Goal: Task Accomplishment & Management: Use online tool/utility

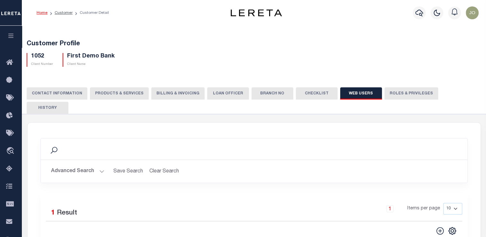
click at [12, 38] on icon "button" at bounding box center [10, 36] width 7 height 6
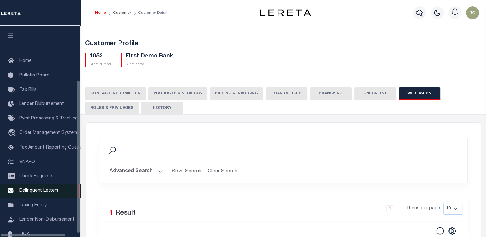
scroll to position [72, 0]
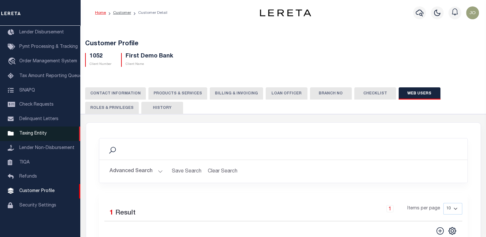
click at [36, 136] on span "Taxing Entity" at bounding box center [32, 133] width 27 height 5
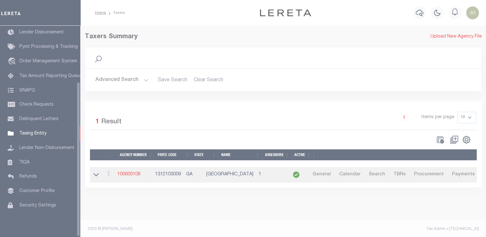
scroll to position [77, 0]
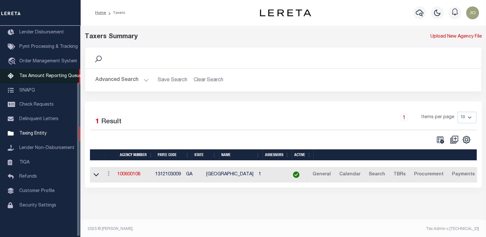
click at [30, 74] on span "Tax Amount Reporting Queue" at bounding box center [50, 76] width 63 height 5
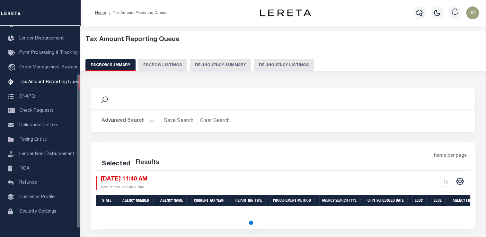
scroll to position [66, 0]
click at [264, 66] on button "Delinquency Listings" at bounding box center [284, 65] width 60 height 12
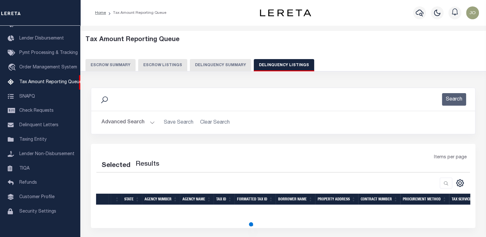
select select "100"
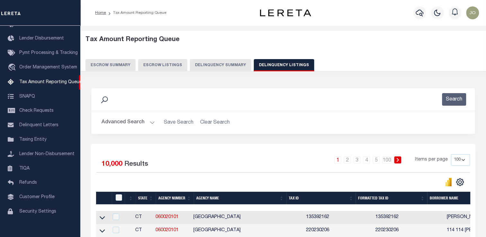
click at [228, 65] on button "Delinquency Summary" at bounding box center [220, 65] width 61 height 12
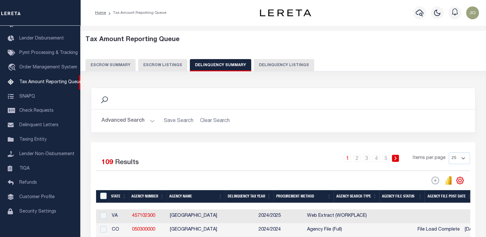
click at [150, 120] on button "Advanced Search" at bounding box center [128, 121] width 53 height 13
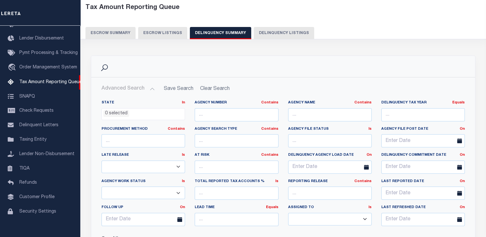
scroll to position [64, 0]
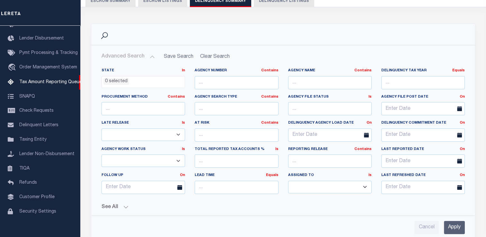
click at [122, 202] on div "See All Work Queue Is Is Contains --ALL-- Delinquent Is" at bounding box center [284, 204] width 364 height 11
click at [123, 204] on button "See All" at bounding box center [284, 207] width 364 height 6
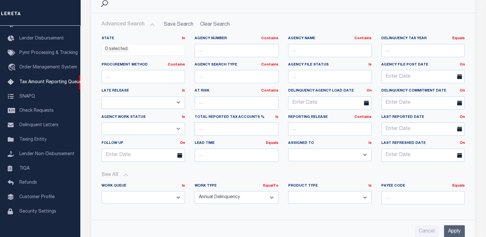
scroll to position [129, 0]
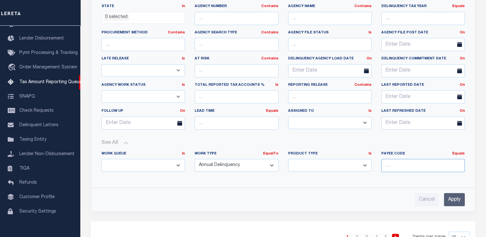
click at [409, 161] on input "number" at bounding box center [424, 165] width 84 height 13
paste input "5109300000"
type input "5109300000"
click at [246, 167] on select "Annual Delinquency Back Search Payment Status Check DTRACK" at bounding box center [237, 165] width 84 height 13
click at [455, 197] on input "Apply" at bounding box center [454, 199] width 21 height 13
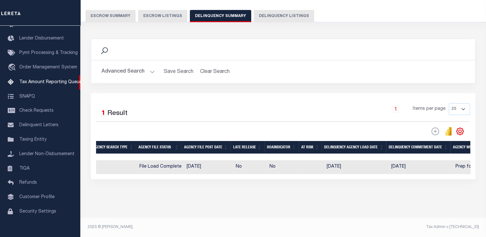
scroll to position [0, 0]
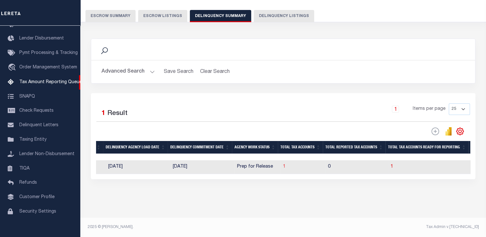
click at [285, 165] on span "1" at bounding box center [284, 167] width 3 height 5
select select "100"
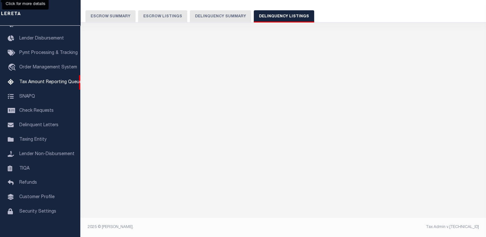
scroll to position [48, 0]
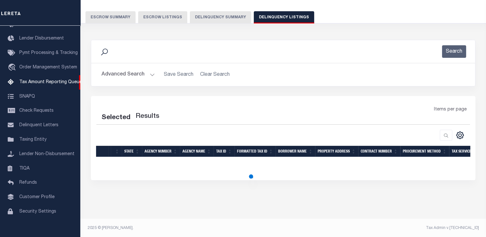
select select "100"
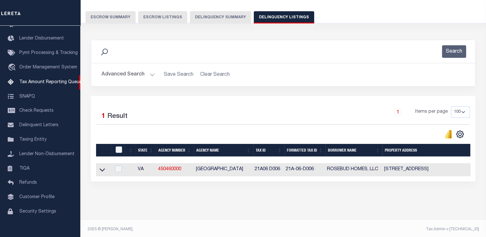
click at [105, 171] on link at bounding box center [102, 169] width 7 height 5
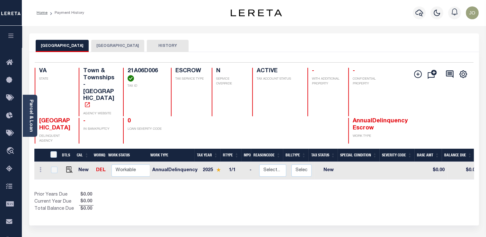
click at [99, 48] on button "[GEOGRAPHIC_DATA]" at bounding box center [117, 46] width 53 height 12
click at [109, 47] on button "[GEOGRAPHIC_DATA]" at bounding box center [117, 46] width 53 height 12
click at [109, 50] on button "ISLE OF WIGHT COUNTY" at bounding box center [117, 46] width 53 height 12
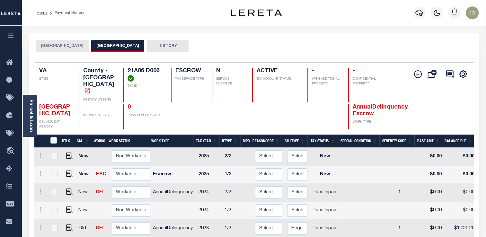
click at [9, 34] on icon "button" at bounding box center [10, 36] width 7 height 6
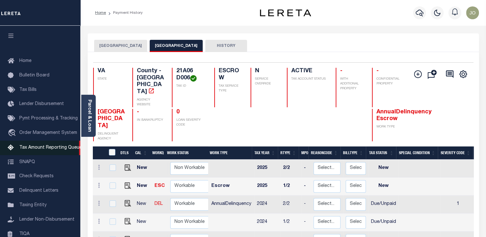
click at [35, 150] on span "Tax Amount Reporting Queue" at bounding box center [50, 148] width 63 height 5
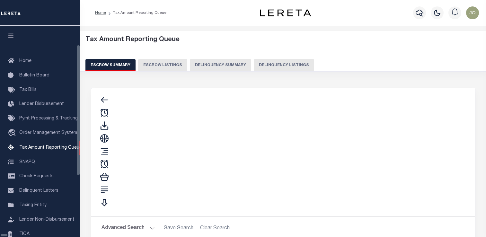
select select "100"
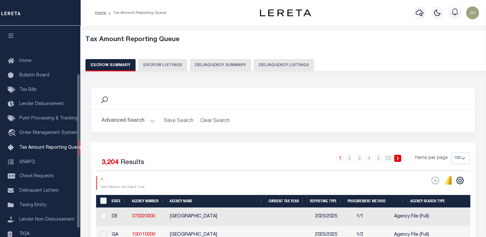
scroll to position [66, 0]
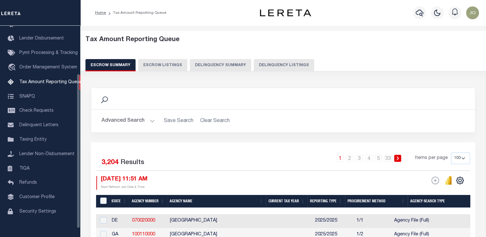
click at [224, 62] on button "Delinquency Summary" at bounding box center [220, 65] width 61 height 12
select select
select select "AnnualDelinquency"
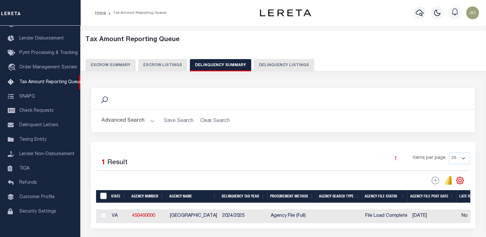
click at [141, 122] on button "Advanced Search" at bounding box center [128, 121] width 53 height 13
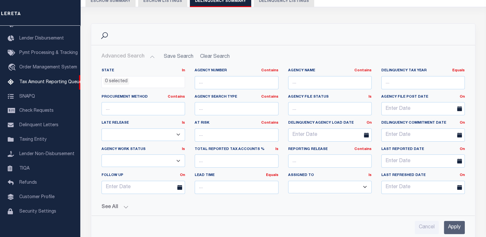
scroll to position [96, 0]
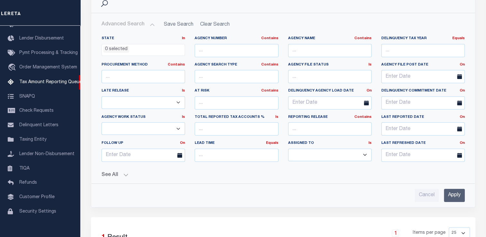
click at [125, 178] on div "State In In AK AL AR AZ CA CO CT DC DE FL GA GU HI IA ID IL IN KS KY LA MA MD M…" at bounding box center [283, 116] width 374 height 171
click at [125, 170] on div "See All Work Queue Is Is Contains --ALL-- Delinquent Is" at bounding box center [284, 172] width 364 height 11
click at [125, 174] on button "See All" at bounding box center [284, 175] width 364 height 6
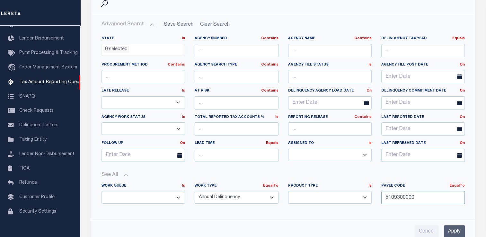
click at [406, 198] on input "5109300000" at bounding box center [424, 197] width 84 height 13
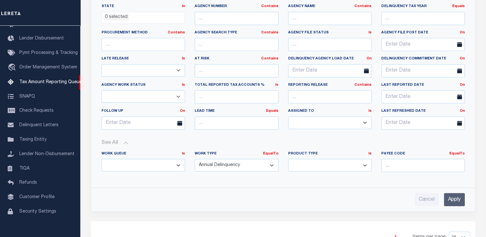
click at [453, 202] on input "Apply" at bounding box center [454, 199] width 21 height 13
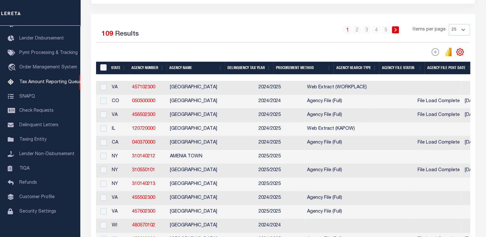
scroll to position [64, 0]
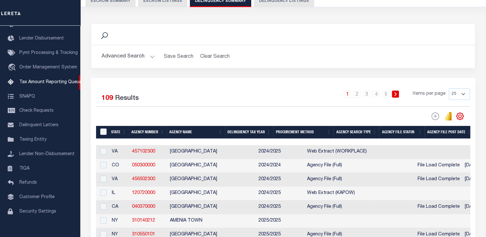
click at [128, 54] on button "Advanced Search" at bounding box center [128, 56] width 53 height 13
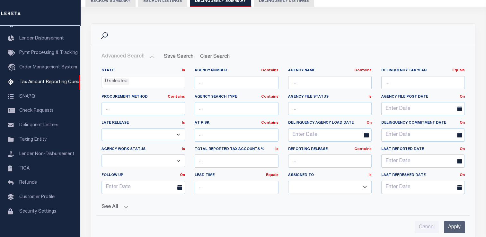
scroll to position [129, 0]
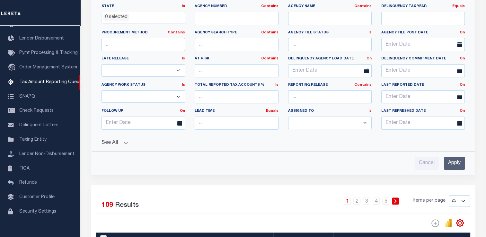
click at [114, 137] on div "See All Work Queue Is Is Contains --ALL-- Delinquent Is" at bounding box center [284, 140] width 364 height 11
click at [125, 141] on button "See All" at bounding box center [284, 143] width 364 height 6
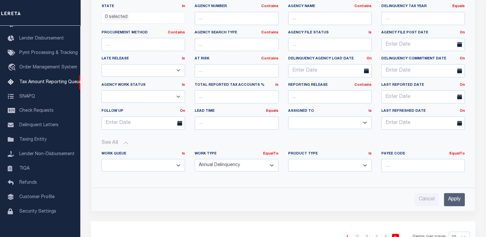
click at [217, 167] on select "Annual Delinquency Back Search Payment Status Check DTRACK" at bounding box center [237, 165] width 84 height 13
click at [457, 201] on input "Apply" at bounding box center [454, 199] width 21 height 13
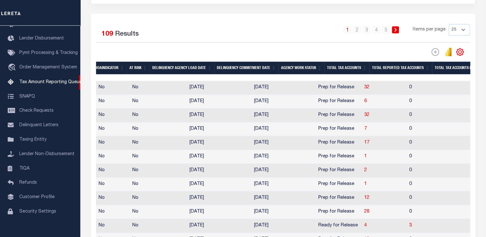
scroll to position [0, 399]
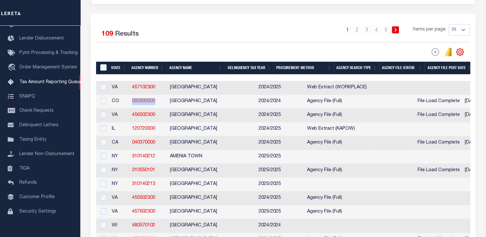
drag, startPoint x: 158, startPoint y: 102, endPoint x: 133, endPoint y: 102, distance: 25.1
click at [133, 102] on td "050300000" at bounding box center [149, 102] width 38 height 14
checkbox input "true"
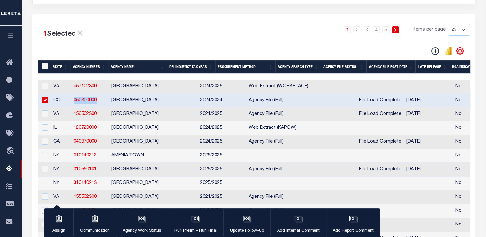
copy link "050300000"
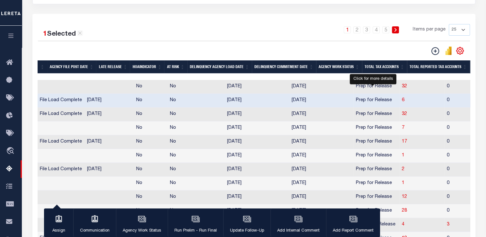
click at [402, 100] on span "6" at bounding box center [403, 100] width 3 height 5
select select "100"
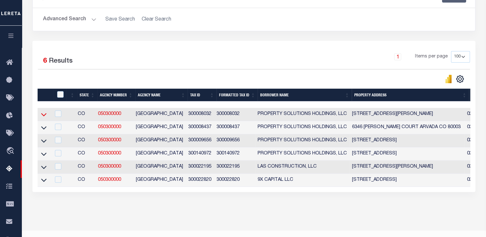
click at [46, 116] on icon at bounding box center [43, 114] width 5 height 7
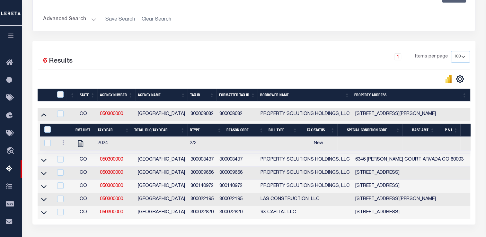
click at [46, 116] on icon at bounding box center [43, 114] width 5 height 7
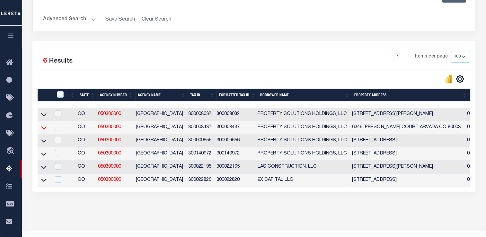
click at [45, 128] on icon at bounding box center [43, 127] width 5 height 7
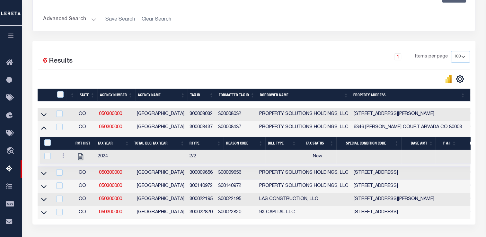
click at [45, 128] on icon at bounding box center [43, 127] width 5 height 7
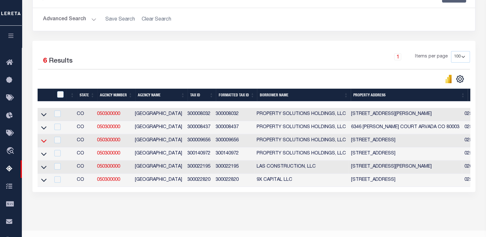
click at [44, 142] on icon at bounding box center [43, 141] width 5 height 7
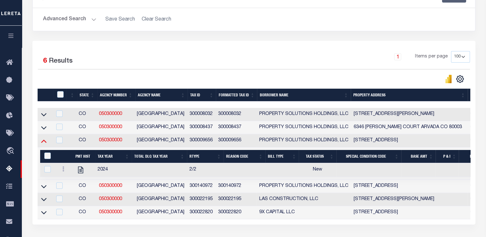
click at [44, 142] on icon at bounding box center [43, 141] width 5 height 7
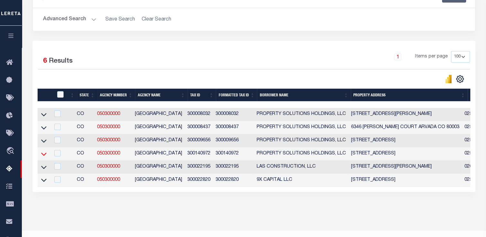
click at [45, 155] on icon at bounding box center [43, 154] width 5 height 3
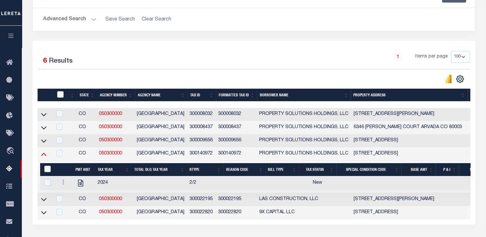
click at [46, 155] on icon at bounding box center [43, 154] width 5 height 7
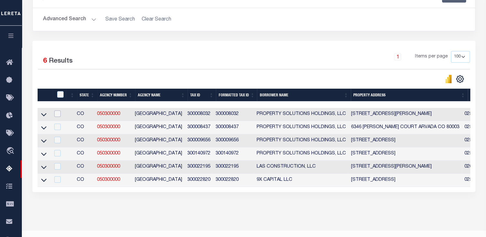
click at [60, 116] on input "checkbox" at bounding box center [57, 114] width 6 height 6
checkbox input "true"
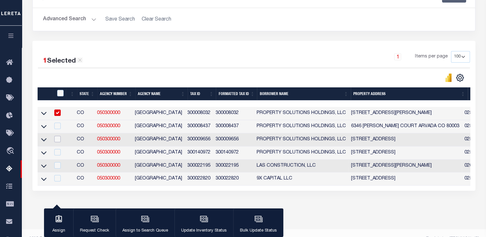
click at [60, 138] on input "checkbox" at bounding box center [57, 139] width 6 height 6
checkbox input "true"
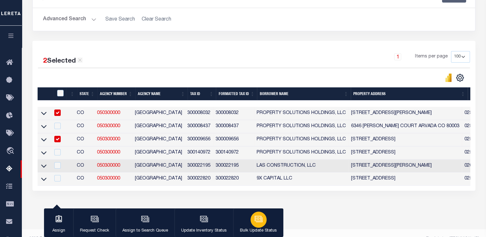
click at [260, 221] on icon "button" at bounding box center [259, 219] width 8 height 8
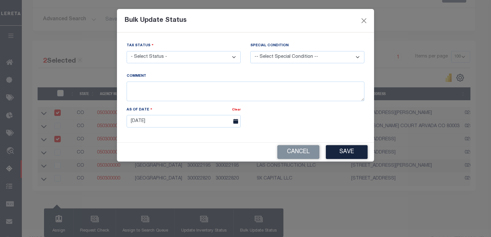
click at [159, 58] on select "- Select Status - Paid No Tax Due" at bounding box center [184, 57] width 114 height 13
select select "PYD"
click at [127, 51] on select "- Select Status - Paid No Tax Due" at bounding box center [184, 57] width 114 height 13
click at [208, 60] on select "- Select Status - Paid No Tax Due" at bounding box center [184, 57] width 114 height 13
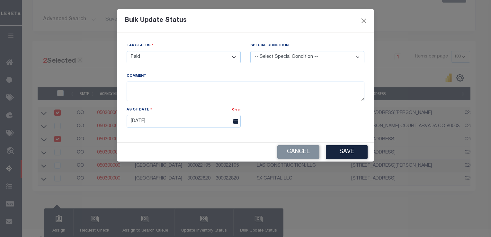
click at [277, 59] on select "-- Select Special Condition -- 3RD PARTY TAX LIEN AGENCY TAX LIEN (A.K.A Inside…" at bounding box center [307, 57] width 114 height 13
click at [276, 60] on select "-- Select Special Condition -- 3RD PARTY TAX LIEN AGENCY TAX LIEN (A.K.A Inside…" at bounding box center [307, 57] width 114 height 13
select select "20"
click at [250, 51] on select "-- Select Special Condition -- 3RD PARTY TAX LIEN AGENCY TAX LIEN (A.K.A Inside…" at bounding box center [307, 57] width 114 height 13
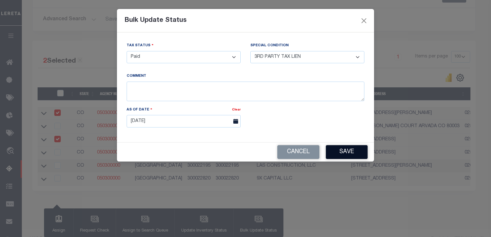
click at [339, 152] on button "Save" at bounding box center [347, 152] width 42 height 14
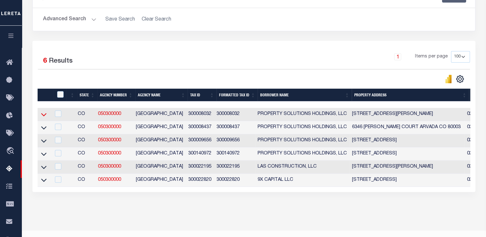
click at [45, 114] on icon at bounding box center [43, 114] width 5 height 7
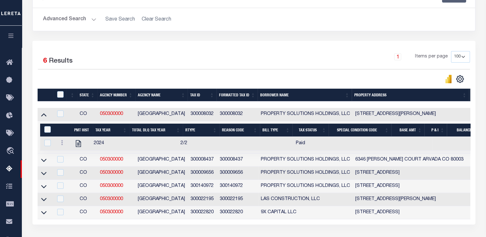
click at [45, 114] on icon at bounding box center [43, 114] width 5 height 7
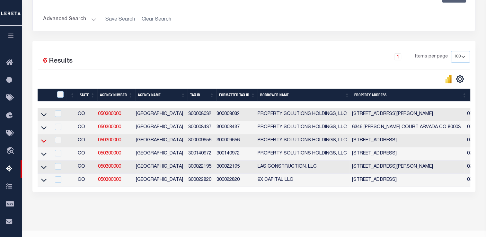
click at [43, 143] on icon at bounding box center [43, 141] width 5 height 3
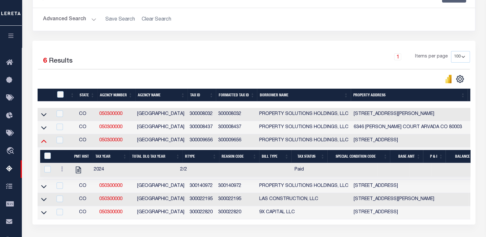
click at [44, 143] on icon at bounding box center [43, 141] width 5 height 7
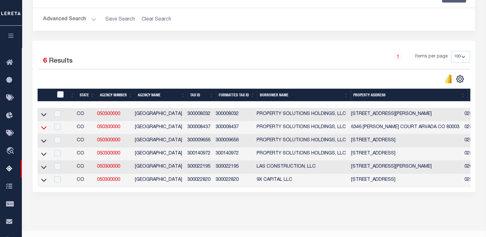
click at [44, 130] on icon at bounding box center [43, 127] width 5 height 3
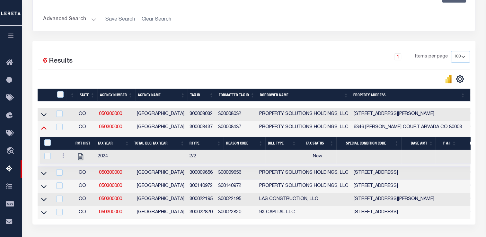
click at [44, 130] on icon at bounding box center [43, 127] width 5 height 7
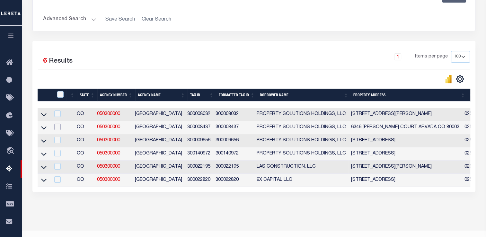
click at [60, 128] on input "checkbox" at bounding box center [57, 127] width 6 height 6
checkbox input "true"
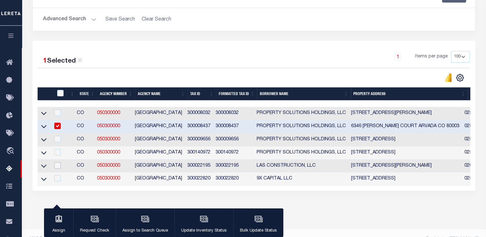
click at [60, 164] on input "checkbox" at bounding box center [57, 165] width 6 height 6
checkbox input "true"
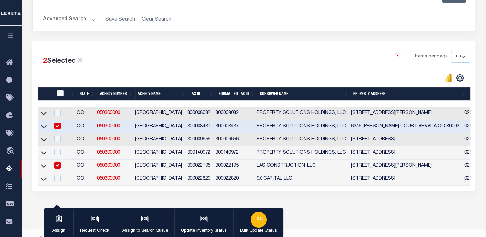
click at [255, 219] on icon "button" at bounding box center [259, 219] width 8 height 8
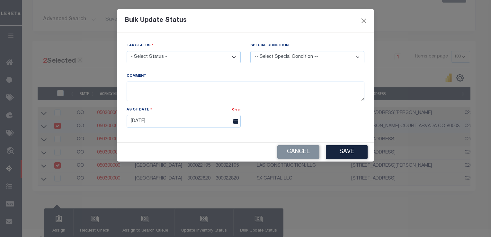
click at [165, 59] on select "- Select Status - Paid No Tax Due" at bounding box center [184, 57] width 114 height 13
select select "NTX"
click at [127, 51] on select "- Select Status - Paid No Tax Due" at bounding box center [184, 57] width 114 height 13
click at [268, 58] on select "-- Select Special Condition -- 3RD PARTY TAX LIEN AGENCY TAX LIEN (A.K.A Inside…" at bounding box center [307, 57] width 114 height 13
click at [269, 59] on select "-- Select Special Condition -- 3RD PARTY TAX LIEN AGENCY TAX LIEN (A.K.A Inside…" at bounding box center [307, 57] width 114 height 13
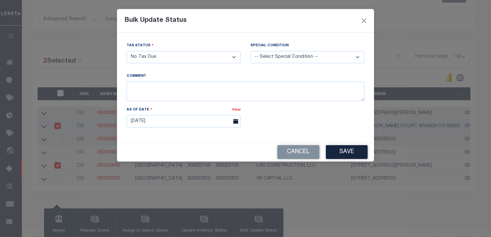
click at [278, 46] on label "Special Condition" at bounding box center [269, 45] width 38 height 5
click at [339, 150] on button "Save" at bounding box center [347, 152] width 42 height 14
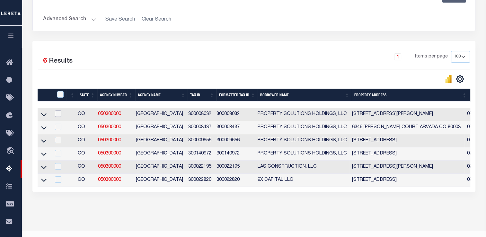
click at [59, 115] on input "checkbox" at bounding box center [58, 114] width 6 height 6
checkbox input "true"
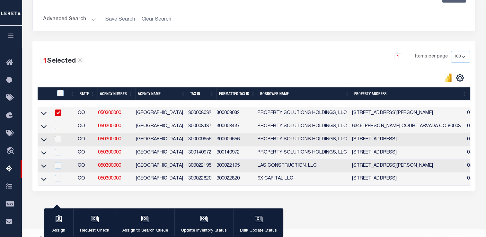
click at [60, 138] on input "checkbox" at bounding box center [58, 139] width 6 height 6
checkbox input "true"
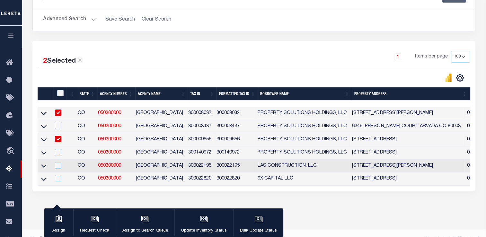
click at [61, 127] on input "checkbox" at bounding box center [58, 126] width 6 height 6
checkbox input "true"
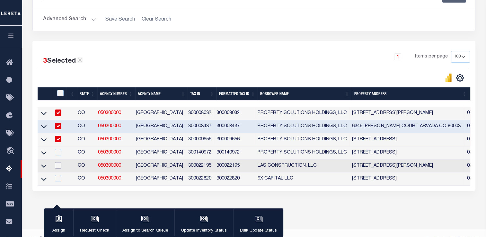
click at [60, 164] on input "checkbox" at bounding box center [58, 165] width 6 height 6
checkbox input "true"
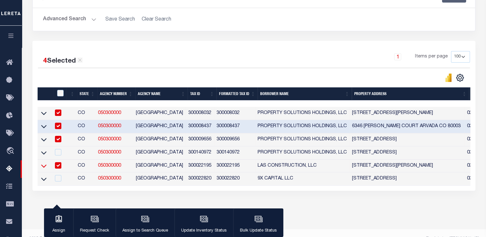
click at [46, 167] on icon at bounding box center [43, 166] width 5 height 3
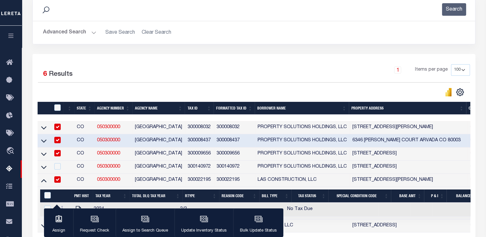
scroll to position [154, 0]
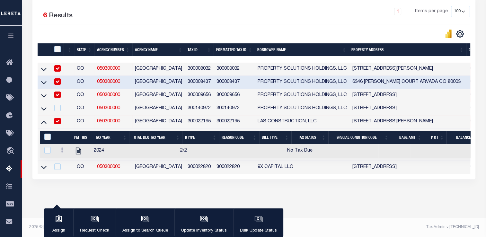
click at [44, 121] on icon at bounding box center [43, 122] width 5 height 3
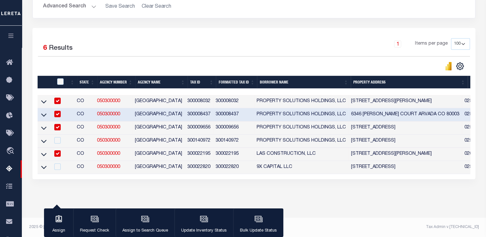
scroll to position [122, 0]
click at [58, 98] on input "checkbox" at bounding box center [57, 101] width 6 height 6
checkbox input "false"
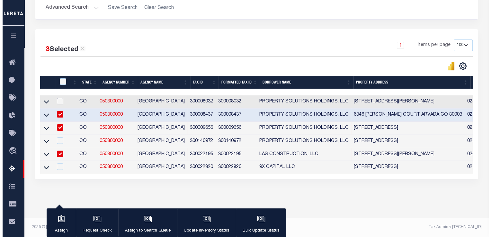
scroll to position [120, 0]
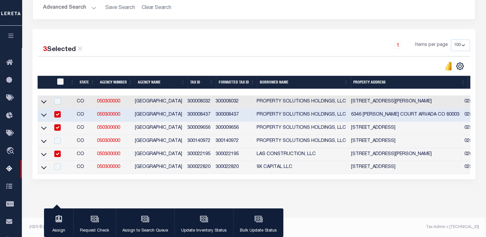
click at [59, 111] on input "checkbox" at bounding box center [57, 114] width 6 height 6
checkbox input "false"
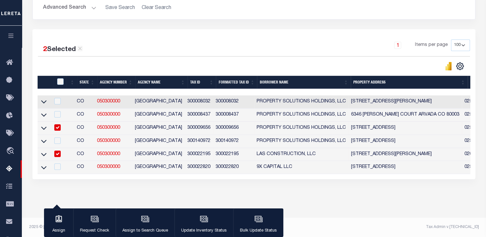
click at [60, 124] on input "checkbox" at bounding box center [57, 127] width 6 height 6
checkbox input "false"
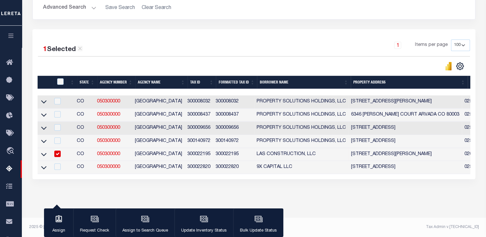
click at [60, 151] on input "checkbox" at bounding box center [57, 154] width 6 height 6
checkbox input "false"
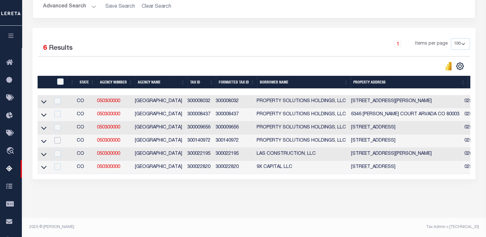
click at [61, 139] on input "checkbox" at bounding box center [57, 140] width 6 height 6
checkbox input "true"
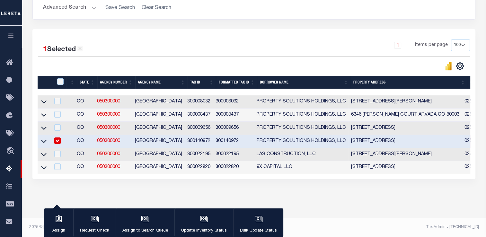
click at [47, 139] on link at bounding box center [43, 141] width 7 height 5
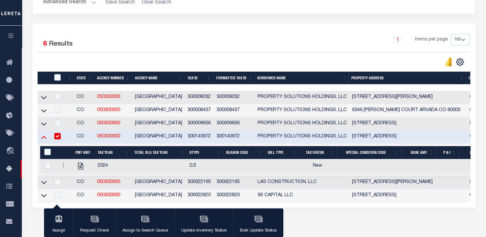
click at [44, 137] on icon at bounding box center [43, 137] width 5 height 7
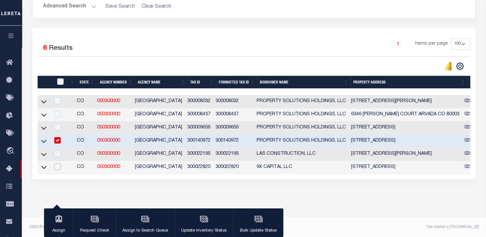
click at [58, 165] on input "checkbox" at bounding box center [57, 167] width 6 height 6
checkbox input "true"
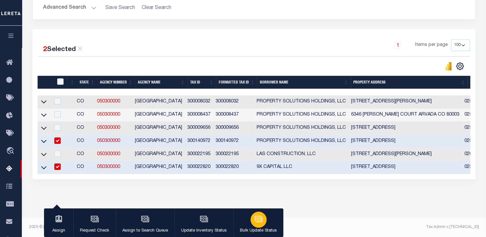
click at [263, 221] on div "button" at bounding box center [259, 220] width 16 height 16
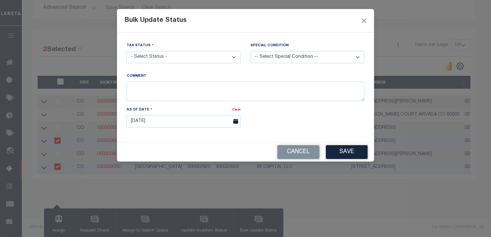
click at [174, 60] on select "- Select Status - Paid No Tax Due" at bounding box center [184, 57] width 114 height 13
click at [365, 22] on button "Close" at bounding box center [364, 20] width 8 height 8
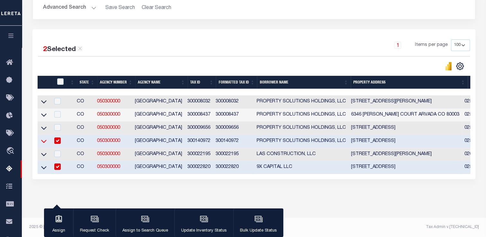
click at [45, 138] on icon at bounding box center [43, 141] width 5 height 7
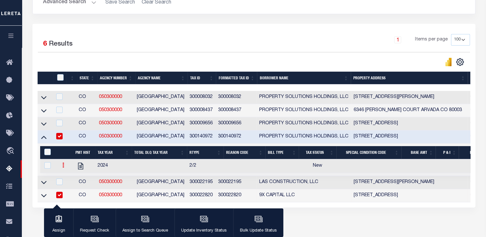
click at [63, 168] on icon at bounding box center [63, 165] width 2 height 5
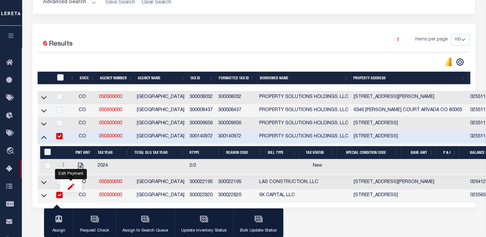
click at [69, 186] on img "" at bounding box center [71, 186] width 6 height 7
select select "NW2"
select select
type input "[DATE]"
checkbox input "true"
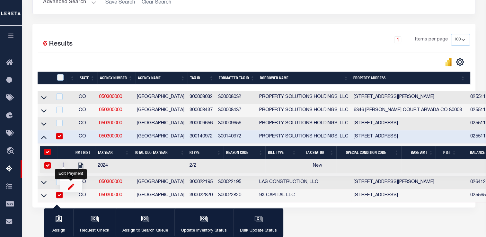
checkbox input "true"
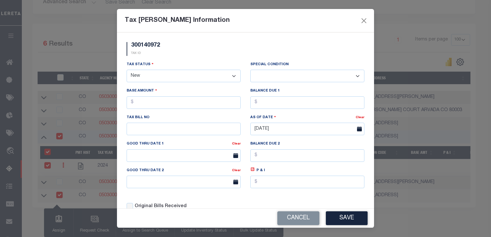
click at [183, 77] on select "- Select Status - Open Due/Unpaid Paid Incomplete No Tax Due Internal Refund Pr…" at bounding box center [184, 76] width 114 height 13
select select "DUE"
click at [127, 70] on select "- Select Status - Open Due/Unpaid Paid Incomplete No Tax Due Internal Refund Pr…" at bounding box center [184, 76] width 114 height 13
click at [275, 78] on select "-- Select Special Condition -- 3RD PARTY TAX LIEN AGENCY TAX LIEN (A.K.A Inside…" at bounding box center [307, 76] width 114 height 13
click at [250, 70] on select "-- Select Special Condition -- 3RD PARTY TAX LIEN AGENCY TAX LIEN (A.K.A Inside…" at bounding box center [307, 76] width 114 height 13
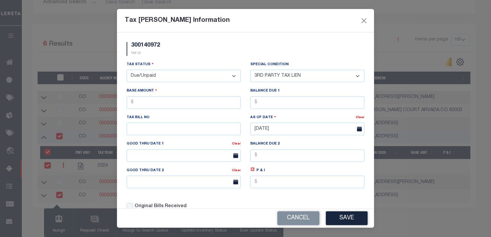
click at [276, 77] on select "-- Select Special Condition -- 3RD PARTY TAX LIEN AGENCY TAX LIEN (A.K.A Inside…" at bounding box center [307, 76] width 114 height 13
select select "22"
click at [250, 70] on select "-- Select Special Condition -- 3RD PARTY TAX LIEN AGENCY TAX LIEN (A.K.A Inside…" at bounding box center [307, 76] width 114 height 13
click at [204, 105] on input "text" at bounding box center [184, 102] width 114 height 13
type input "$1.00"
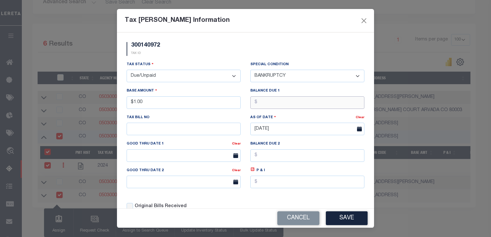
click at [264, 104] on input "text" at bounding box center [307, 102] width 114 height 13
type input "$1.00"
click at [240, 203] on div "Original Bills Received" at bounding box center [184, 205] width 124 height 22
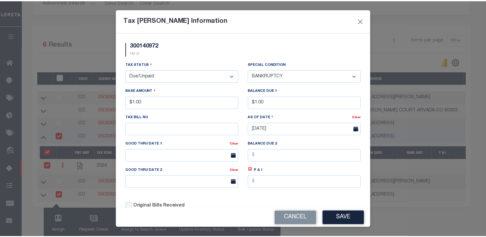
scroll to position [18, 0]
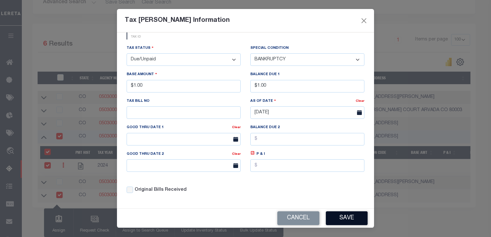
click at [336, 216] on button "Save" at bounding box center [347, 219] width 42 height 14
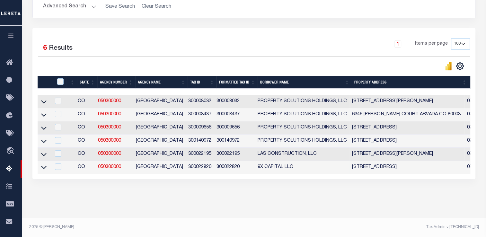
drag, startPoint x: 43, startPoint y: 165, endPoint x: 55, endPoint y: 174, distance: 14.2
click at [43, 165] on icon at bounding box center [43, 167] width 5 height 7
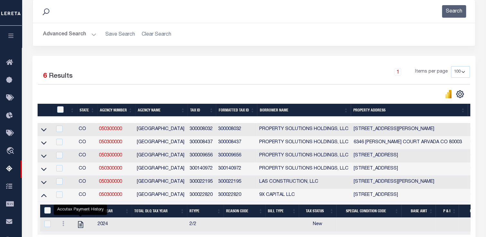
scroll to position [56, 0]
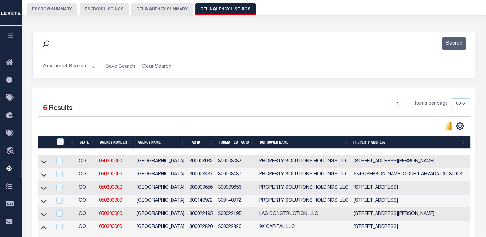
click at [148, 13] on button "Delinquency Summary" at bounding box center [161, 9] width 61 height 12
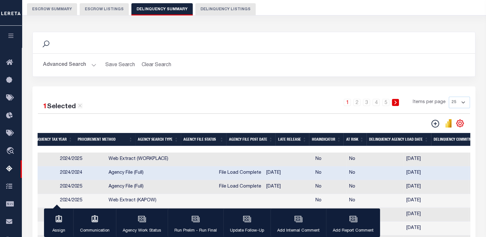
scroll to position [0, 58]
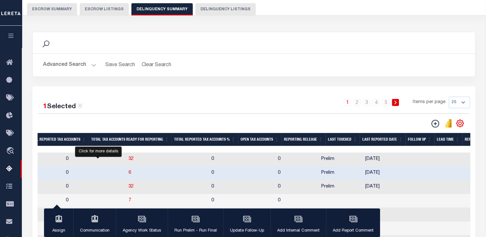
click at [129, 173] on span "6" at bounding box center [130, 173] width 3 height 5
select select "100"
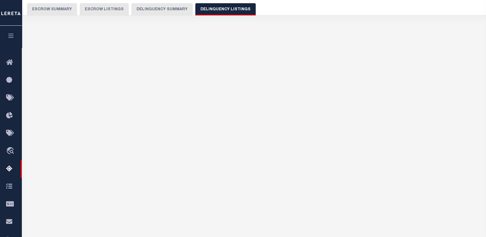
select select "100"
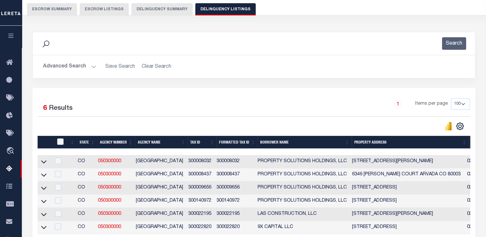
scroll to position [88, 0]
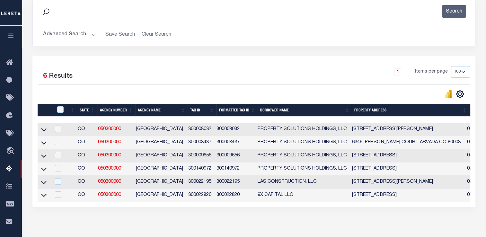
click at [45, 197] on icon at bounding box center [43, 195] width 5 height 3
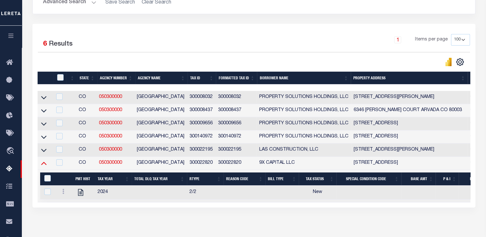
click at [44, 167] on icon at bounding box center [43, 163] width 5 height 7
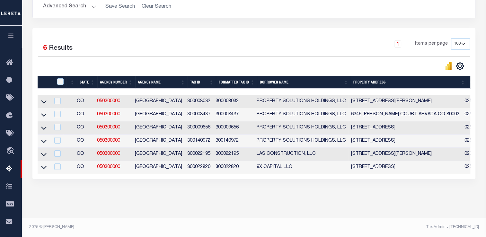
click at [44, 167] on icon at bounding box center [43, 167] width 5 height 7
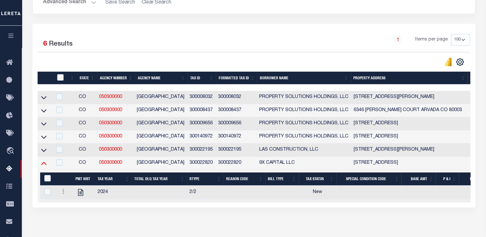
click at [44, 167] on icon at bounding box center [43, 163] width 5 height 7
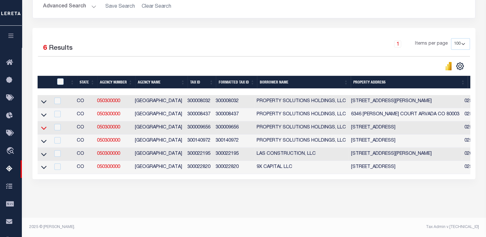
click at [44, 125] on icon at bounding box center [43, 128] width 5 height 7
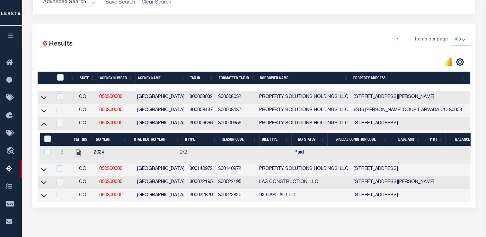
click at [44, 124] on icon at bounding box center [43, 124] width 5 height 7
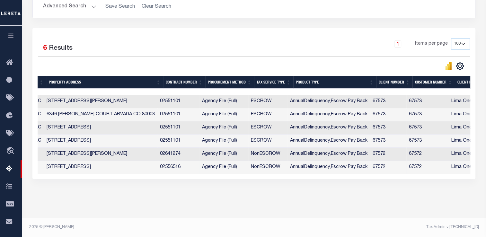
scroll to position [0, 310]
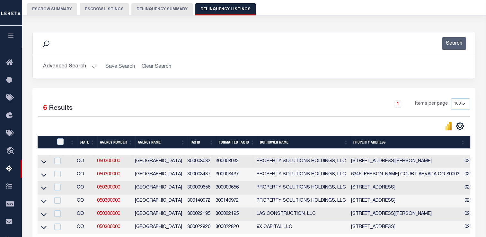
click at [149, 11] on button "Delinquency Summary" at bounding box center [161, 9] width 61 height 12
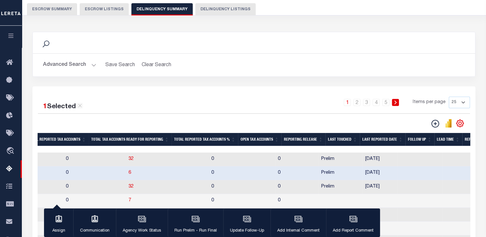
click at [76, 64] on button "Advanced Search" at bounding box center [69, 65] width 53 height 13
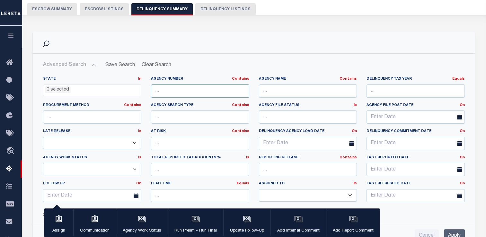
click at [167, 89] on input "text" at bounding box center [200, 91] width 98 height 13
paste input "050300000"
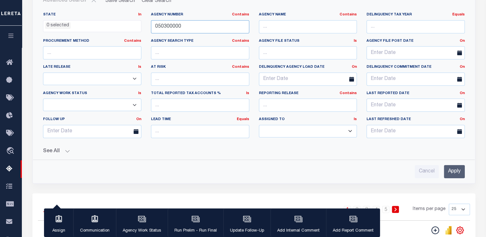
type input "050300000"
click at [454, 171] on input "Apply" at bounding box center [454, 171] width 21 height 13
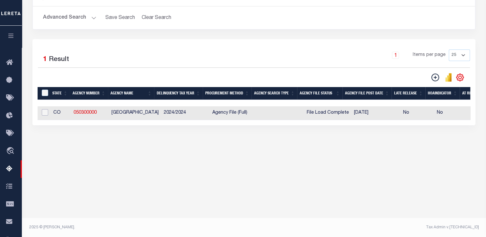
click at [45, 114] on input "checkbox" at bounding box center [45, 112] width 6 height 6
checkbox input "true"
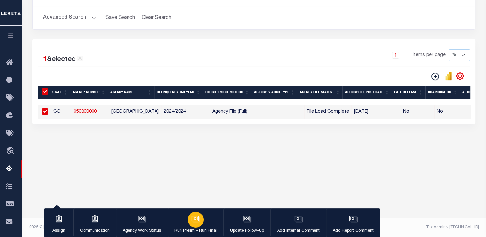
click at [194, 223] on icon "button" at bounding box center [196, 219] width 8 height 8
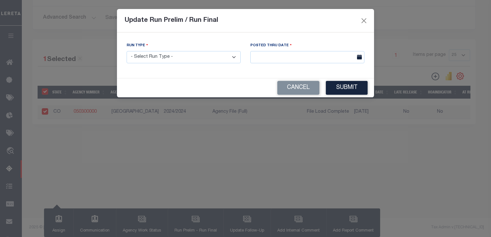
click at [140, 63] on select "- Select Run Type - Prelim Run Final Run" at bounding box center [184, 57] width 114 height 13
select select "P"
click at [127, 51] on select "- Select Run Type - Prelim Run Final Run" at bounding box center [184, 57] width 114 height 13
click at [278, 57] on input "text" at bounding box center [307, 57] width 114 height 13
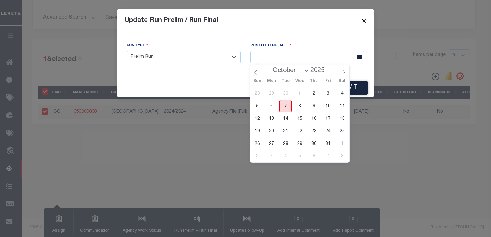
click at [287, 105] on span "7" at bounding box center [285, 106] width 13 height 13
type input "[DATE]"
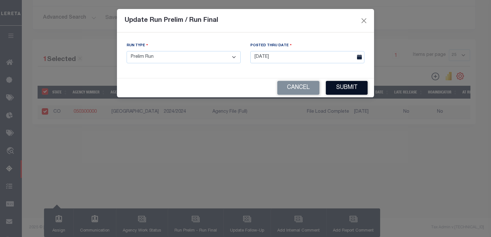
click at [342, 92] on button "Submit" at bounding box center [347, 88] width 42 height 14
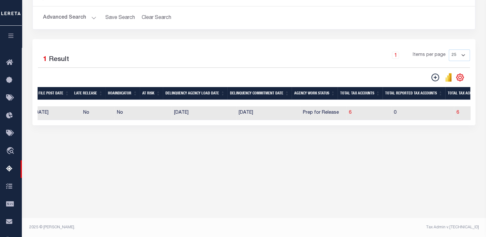
scroll to position [0, 345]
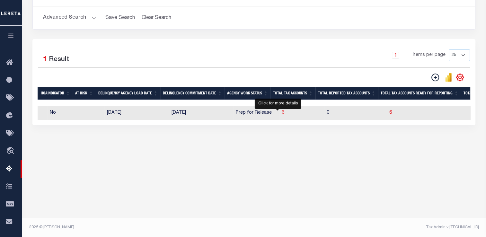
click at [282, 113] on span "6" at bounding box center [283, 113] width 3 height 5
select select "100"
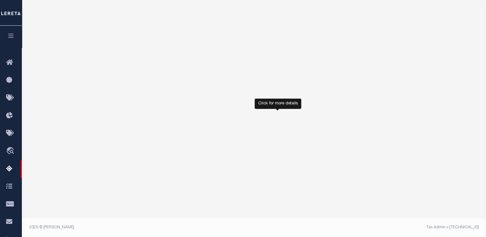
select select "100"
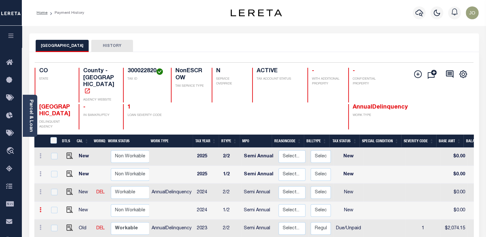
click at [41, 207] on icon at bounding box center [41, 209] width 2 height 5
click at [57, 194] on img at bounding box center [56, 197] width 6 height 7
select select "NW2"
type input "$0.00"
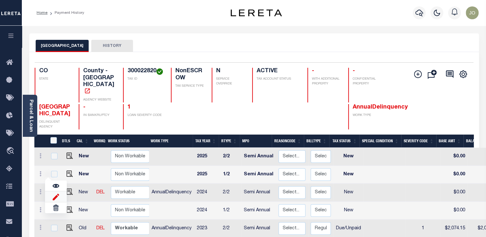
type input "[DATE]"
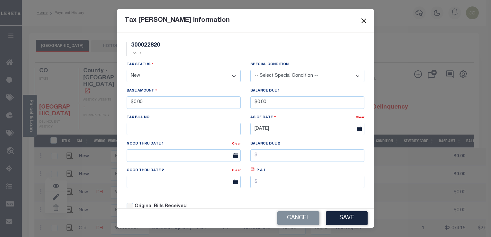
click at [365, 22] on button "Close" at bounding box center [364, 20] width 8 height 8
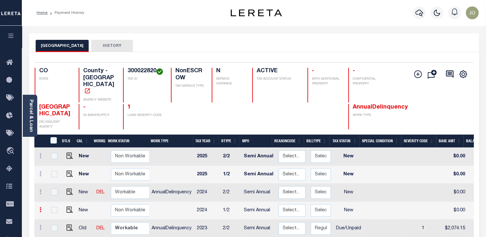
click at [41, 207] on icon at bounding box center [41, 209] width 2 height 5
click at [57, 194] on img at bounding box center [56, 197] width 6 height 7
type input "$0.00"
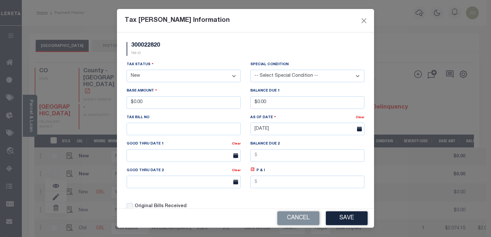
click at [146, 73] on select "- Select Status - Open Due/Unpaid Paid Incomplete No Tax Due Internal Refund Pr…" at bounding box center [184, 76] width 114 height 13
select select "DUE"
click at [127, 70] on select "- Select Status - Open Due/Unpaid Paid Incomplete No Tax Due Internal Refund Pr…" at bounding box center [184, 76] width 114 height 13
click at [259, 82] on select "-- Select Special Condition -- 3RD PARTY TAX LIEN AGENCY TAX LIEN (A.K.A Inside…" at bounding box center [307, 76] width 114 height 13
click at [278, 55] on div "300022820 TAX ID" at bounding box center [246, 51] width 248 height 19
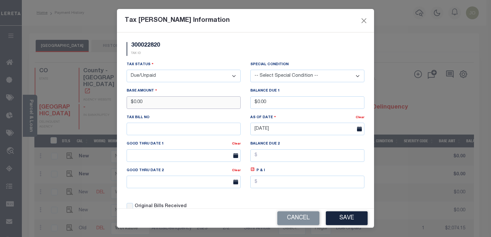
drag, startPoint x: 168, startPoint y: 104, endPoint x: 120, endPoint y: 104, distance: 48.5
click at [120, 104] on div "300022820 TAX ID Installment: TaxID: 300022820 Tax Status" at bounding box center [245, 120] width 257 height 176
type input "$1.00"
drag, startPoint x: 285, startPoint y: 106, endPoint x: 213, endPoint y: 103, distance: 72.7
click at [213, 103] on div "Tax Status - Select Status - Open Due/Unpaid Paid Incomplete No Tax Due Interna…" at bounding box center [246, 138] width 248 height 154
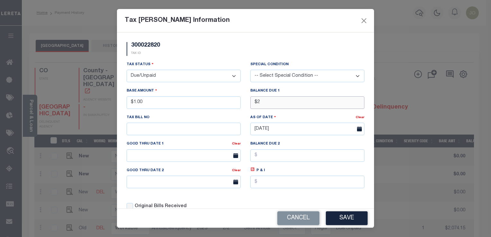
scroll to position [18, 0]
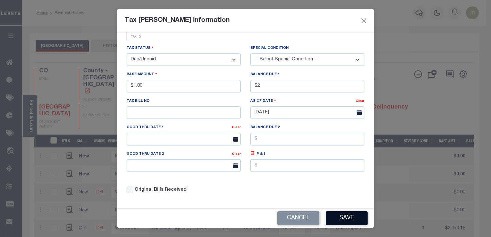
type input "$2.00"
click at [345, 220] on button "Save" at bounding box center [347, 219] width 42 height 14
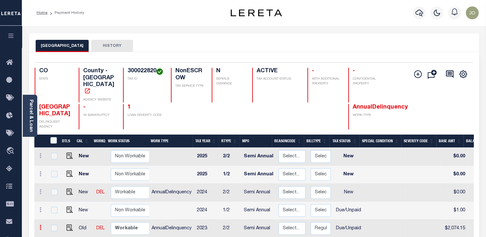
click at [41, 225] on icon at bounding box center [41, 227] width 2 height 5
click at [55, 212] on img at bounding box center [56, 215] width 6 height 7
select select "DUE"
type input "$2,074.15"
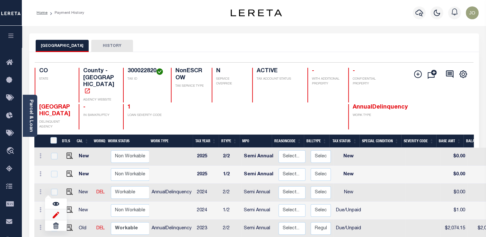
type input "$0.00"
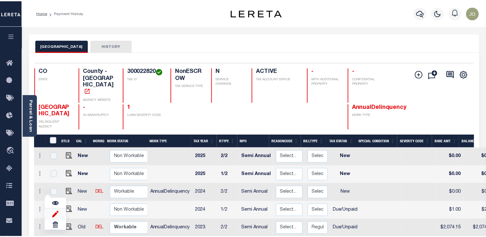
scroll to position [0, 0]
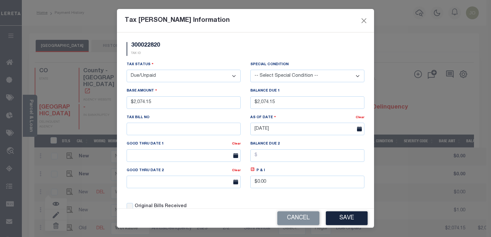
click at [155, 79] on select "- Select Status - Open Due/Unpaid Paid Incomplete No Tax Due Internal Refund Pr…" at bounding box center [184, 76] width 114 height 13
click at [127, 70] on select "- Select Status - Open Due/Unpaid Paid Incomplete No Tax Due Internal Refund Pr…" at bounding box center [184, 76] width 114 height 13
click at [154, 79] on select "- Select Status - Open Due/Unpaid Paid Incomplete No Tax Due Internal Refund Pr…" at bounding box center [184, 76] width 114 height 13
click at [127, 70] on select "- Select Status - Open Due/Unpaid Paid Incomplete No Tax Due Internal Refund Pr…" at bounding box center [184, 76] width 114 height 13
click at [348, 218] on button "Save" at bounding box center [347, 219] width 42 height 14
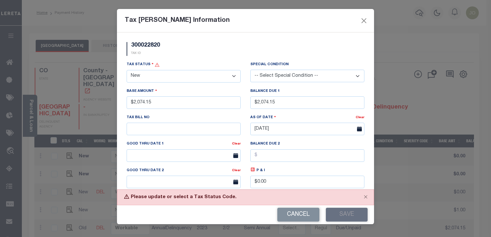
click at [185, 78] on select "- Select Status - Open Due/Unpaid Paid Incomplete No Tax Due Internal Refund Pr…" at bounding box center [184, 76] width 114 height 13
select select "OP2"
click at [127, 70] on select "- Select Status - Open Due/Unpaid Paid Incomplete No Tax Due Internal Refund Pr…" at bounding box center [184, 76] width 114 height 13
drag, startPoint x: 206, startPoint y: 105, endPoint x: 103, endPoint y: 103, distance: 102.9
click at [103, 103] on div "Tax Bill Amount Information 300022820 TAX ID Installment: TaxID: 300022820 Tax …" at bounding box center [245, 118] width 491 height 237
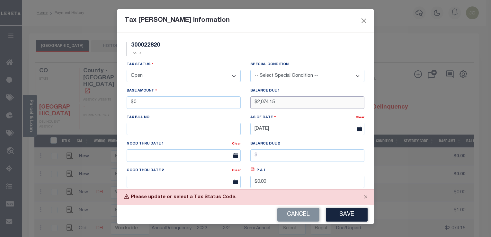
type input "$0.00"
drag, startPoint x: 288, startPoint y: 103, endPoint x: 240, endPoint y: 103, distance: 47.6
click at [240, 103] on div "Tax Status - Select Status - Open Due/Unpaid Paid Incomplete No Tax Due Interna…" at bounding box center [246, 138] width 248 height 154
type input "$0.00"
click at [347, 215] on button "Save" at bounding box center [347, 215] width 42 height 14
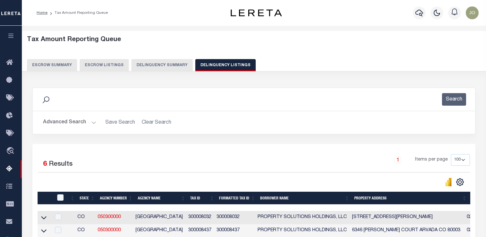
select select "100"
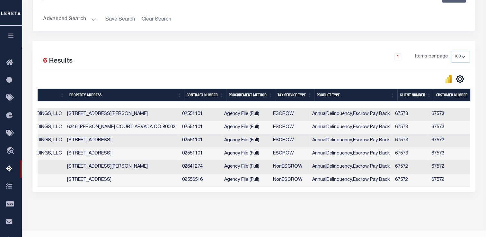
scroll to position [0, 266]
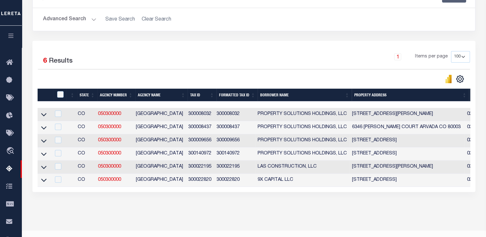
click at [49, 114] on td at bounding box center [45, 114] width 14 height 13
checkbox input "true"
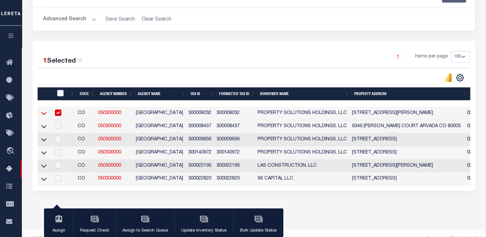
click at [46, 114] on icon at bounding box center [43, 113] width 5 height 7
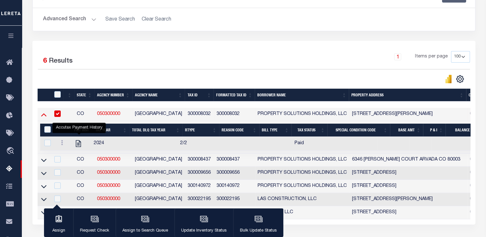
click at [45, 117] on icon at bounding box center [43, 114] width 5 height 7
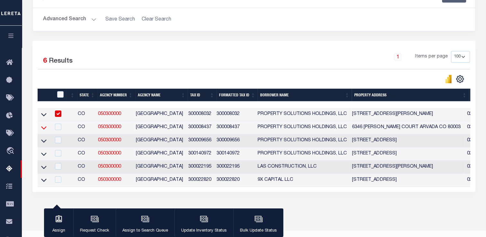
click at [45, 129] on icon at bounding box center [43, 127] width 5 height 3
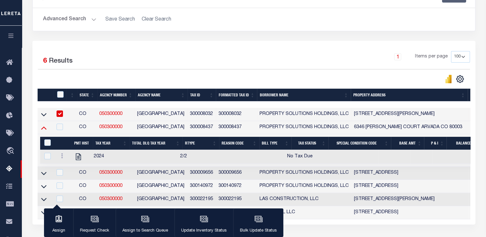
click at [44, 128] on icon at bounding box center [43, 128] width 5 height 3
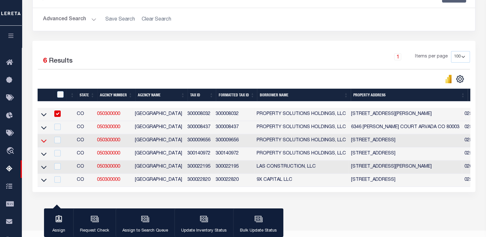
click at [45, 140] on icon at bounding box center [43, 141] width 5 height 7
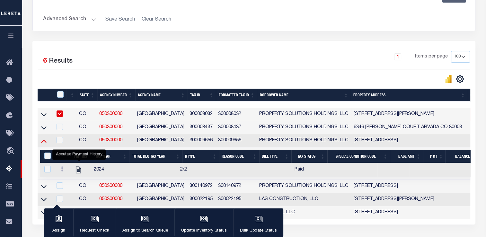
click at [43, 143] on icon at bounding box center [43, 141] width 5 height 7
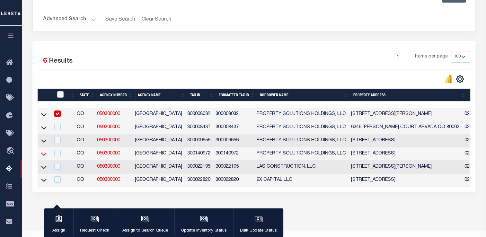
click at [44, 154] on icon at bounding box center [43, 154] width 5 height 7
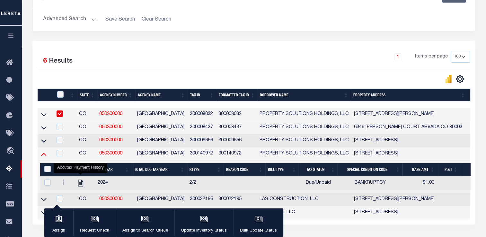
click at [44, 155] on icon at bounding box center [43, 154] width 5 height 3
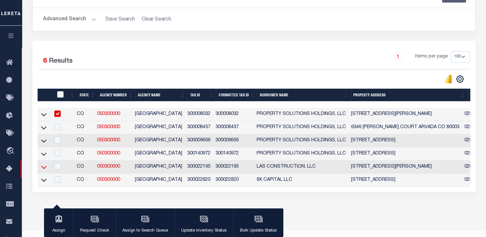
click at [45, 167] on icon at bounding box center [43, 167] width 5 height 7
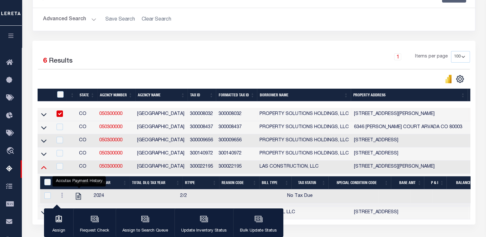
click at [44, 168] on icon at bounding box center [43, 167] width 5 height 3
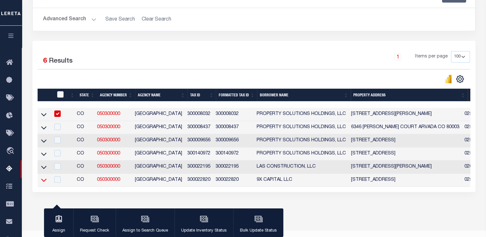
click at [45, 181] on icon at bounding box center [43, 180] width 5 height 7
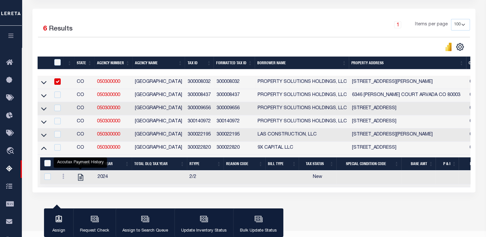
click at [47, 150] on link at bounding box center [43, 148] width 7 height 5
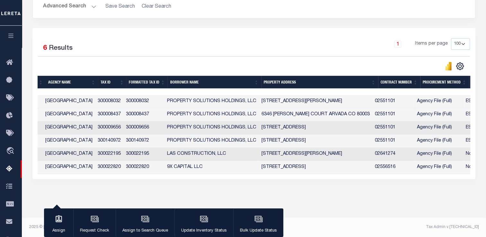
scroll to position [0, 104]
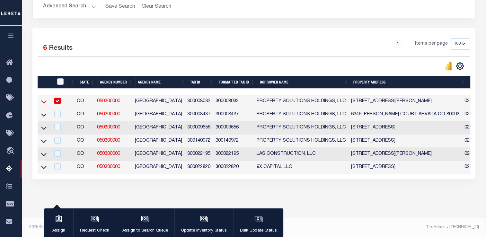
click at [46, 98] on icon at bounding box center [43, 101] width 5 height 7
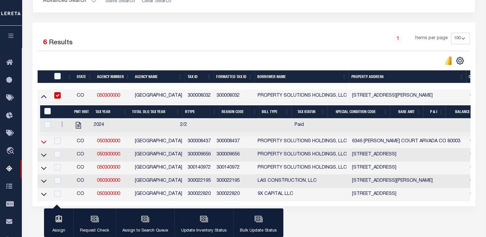
click at [46, 143] on icon at bounding box center [43, 142] width 5 height 7
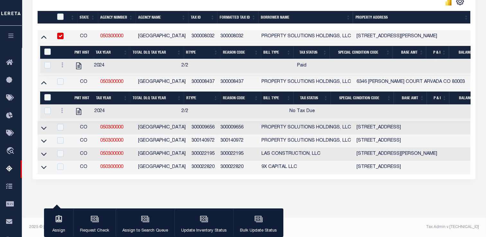
click at [44, 127] on icon at bounding box center [43, 128] width 5 height 3
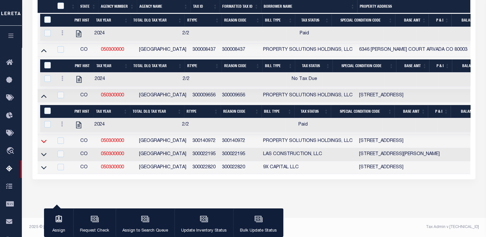
click at [46, 140] on icon at bounding box center [43, 141] width 5 height 7
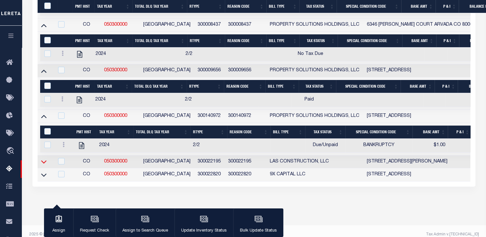
click at [44, 164] on icon at bounding box center [43, 161] width 5 height 7
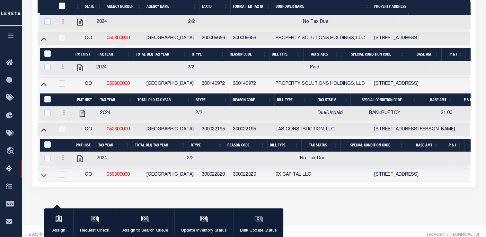
click at [44, 176] on icon at bounding box center [43, 175] width 5 height 7
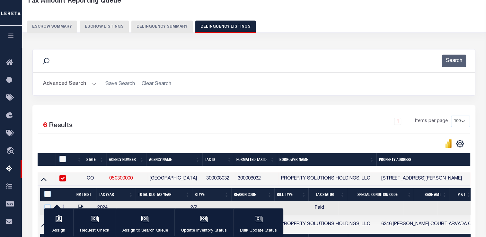
scroll to position [71, 0]
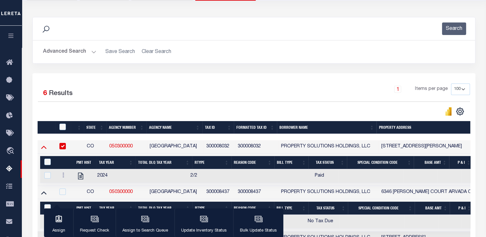
click at [44, 146] on icon at bounding box center [43, 147] width 5 height 7
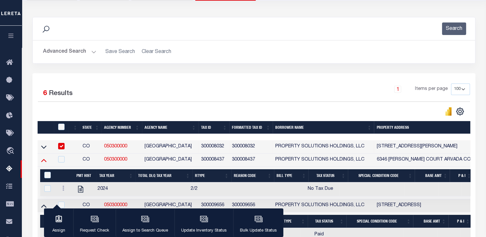
click at [45, 163] on icon at bounding box center [43, 160] width 5 height 7
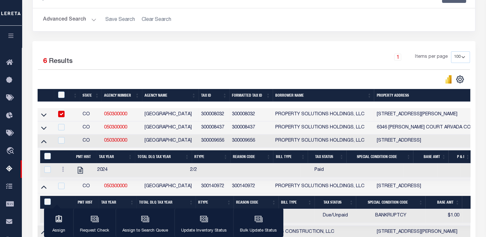
scroll to position [135, 0]
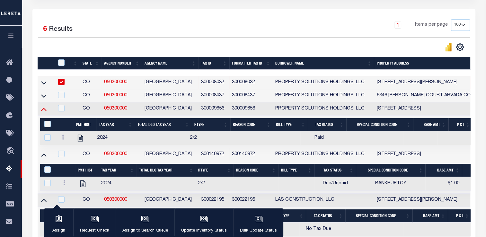
click at [46, 110] on icon at bounding box center [43, 109] width 5 height 7
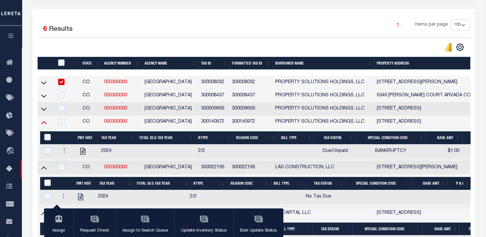
click at [45, 123] on icon at bounding box center [43, 122] width 5 height 7
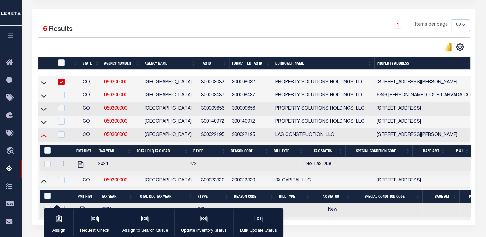
click at [44, 139] on icon at bounding box center [43, 135] width 5 height 7
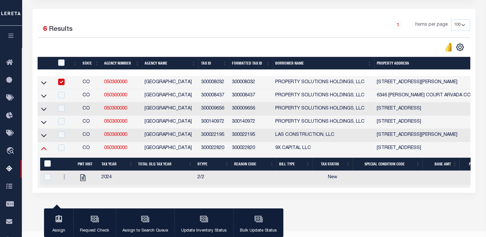
click at [45, 152] on icon at bounding box center [43, 148] width 5 height 7
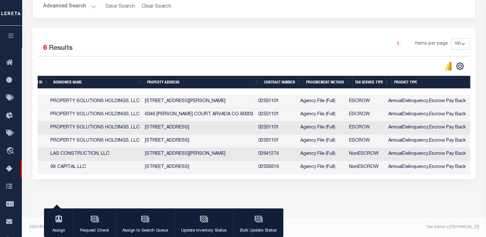
scroll to position [0, 217]
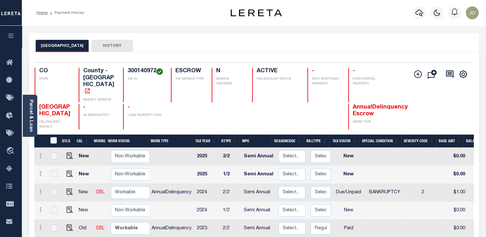
click at [355, 104] on span "AnnualDelinquency Escrow" at bounding box center [380, 110] width 55 height 13
click at [349, 184] on td "Due/Unpaid" at bounding box center [349, 193] width 30 height 18
checkbox input "true"
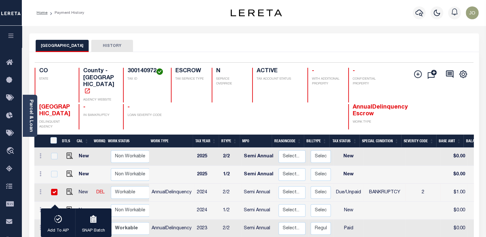
click at [182, 70] on h4 "ESCROW" at bounding box center [190, 71] width 28 height 7
click at [372, 190] on span "BANKRUPTCY" at bounding box center [384, 192] width 31 height 5
checkbox input "false"
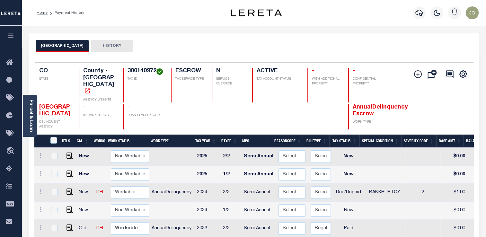
click at [344, 184] on td "Due/Unpaid" at bounding box center [349, 193] width 30 height 18
checkbox input "true"
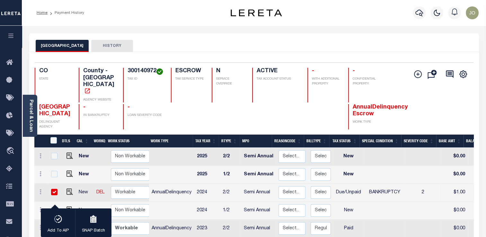
click at [180, 184] on td "AnnualDelinquency" at bounding box center [171, 193] width 45 height 18
checkbox input "false"
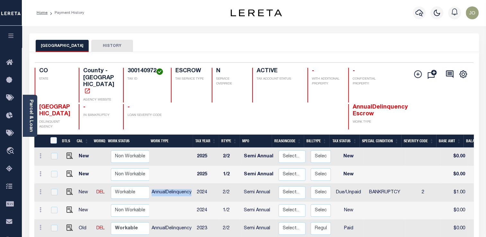
click at [180, 184] on td "AnnualDelinquency" at bounding box center [171, 193] width 45 height 18
checkbox input "true"
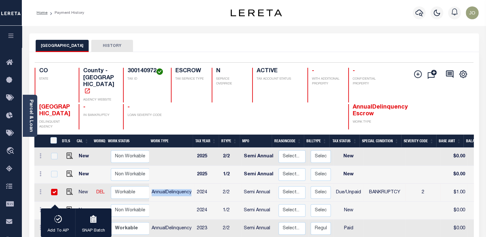
click at [268, 184] on td "Semi Annual" at bounding box center [258, 193] width 35 height 18
checkbox input "false"
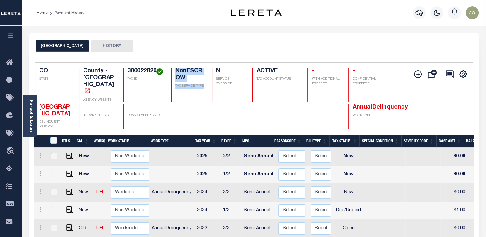
drag, startPoint x: 176, startPoint y: 65, endPoint x: 194, endPoint y: 94, distance: 34.3
click at [194, 94] on div "Selected 5 Results 1 Items per page 25 50 100 CO STATE County - CO AGENCY WEBSI…" at bounding box center [254, 95] width 449 height 67
drag, startPoint x: 335, startPoint y: 201, endPoint x: 364, endPoint y: 201, distance: 28.9
click at [364, 202] on tr "New Non Workable Workable 2024 1/2 Semi Annual Select... Payment Reversal Taxab…" at bounding box center [370, 211] width 673 height 18
click at [228, 49] on div "JEFFERSON COUNTY HISTORY" at bounding box center [254, 46] width 437 height 12
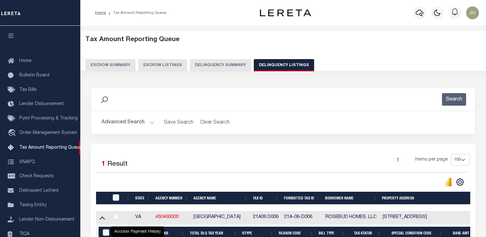
select select "100"
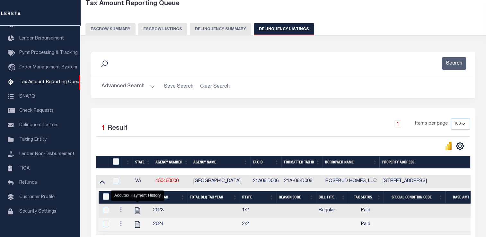
scroll to position [36, 0]
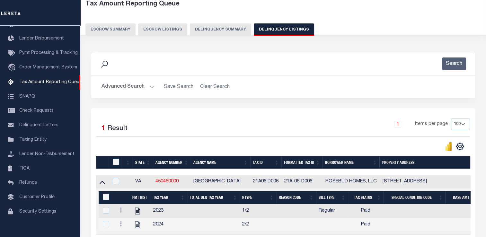
click at [201, 34] on button "Delinquency Summary" at bounding box center [220, 29] width 61 height 12
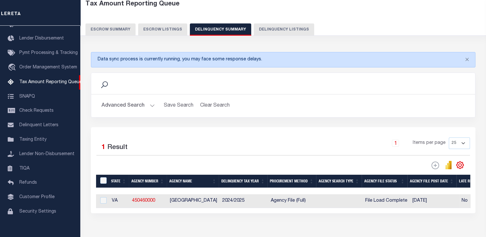
click at [137, 103] on button "Advanced Search" at bounding box center [128, 106] width 53 height 13
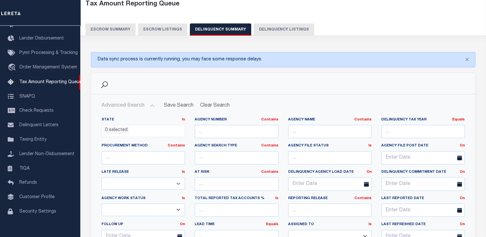
scroll to position [192, 0]
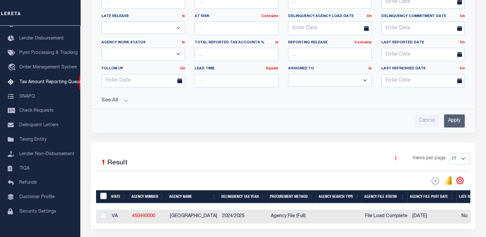
click at [122, 102] on button "See All" at bounding box center [284, 101] width 364 height 6
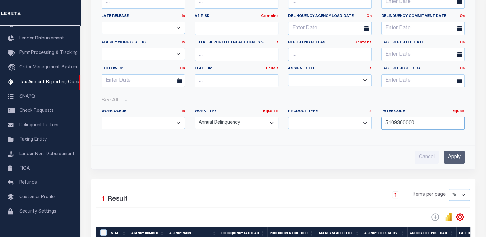
click at [397, 123] on input "5109300000" at bounding box center [424, 123] width 84 height 13
paste input "601"
type input "601300000"
click at [453, 153] on input "Apply" at bounding box center [454, 157] width 21 height 13
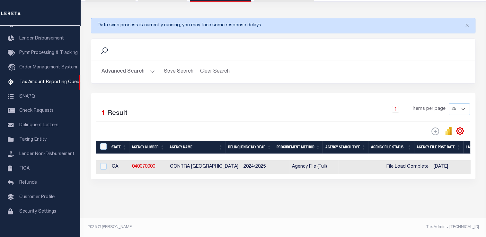
scroll to position [74, 0]
select select "100"
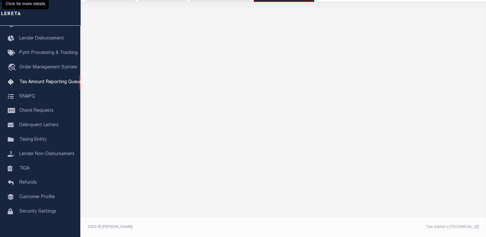
scroll to position [68, 0]
select select "100"
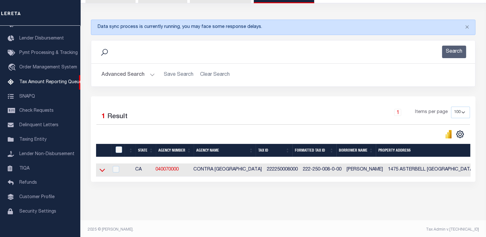
click at [104, 171] on icon at bounding box center [102, 170] width 5 height 7
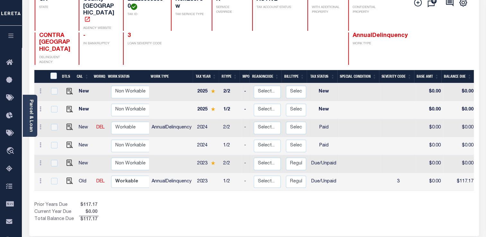
scroll to position [75, 0]
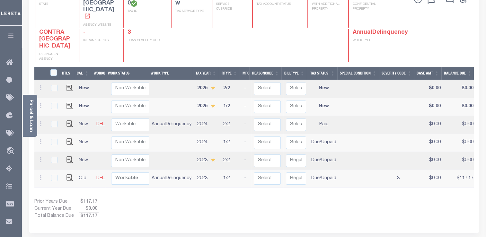
scroll to position [75, 0]
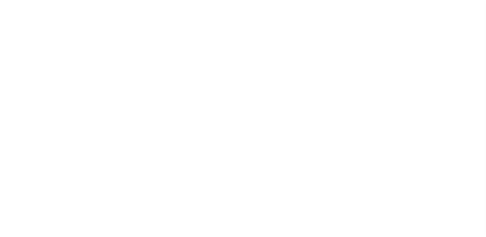
scroll to position [75, 0]
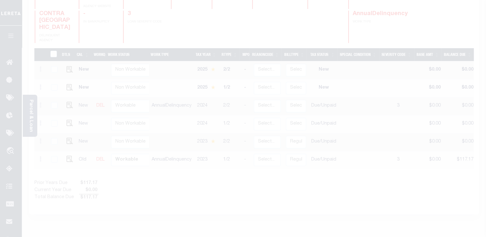
scroll to position [94, 0]
